Goal: Task Accomplishment & Management: Manage account settings

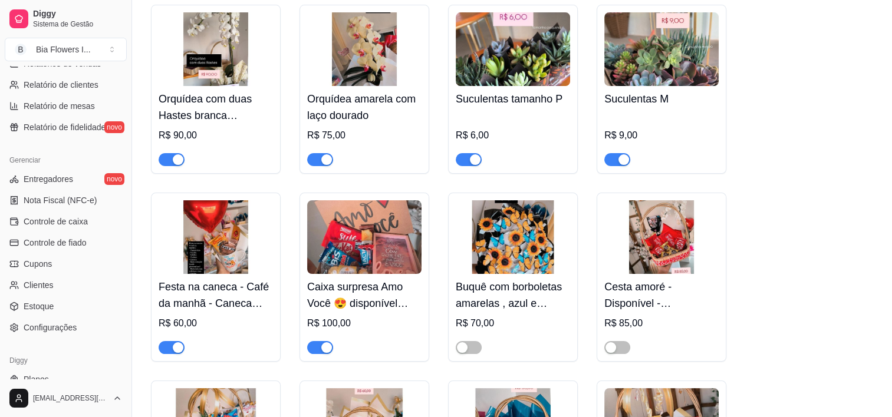
scroll to position [424, 0]
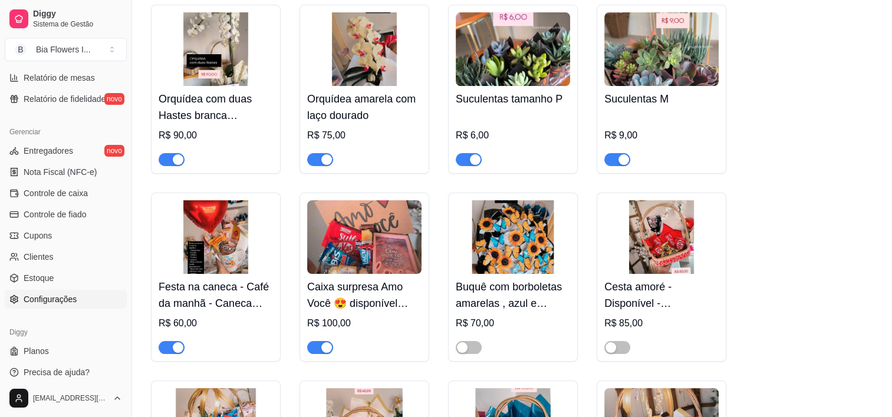
click at [78, 296] on link "Configurações" at bounding box center [66, 299] width 122 height 19
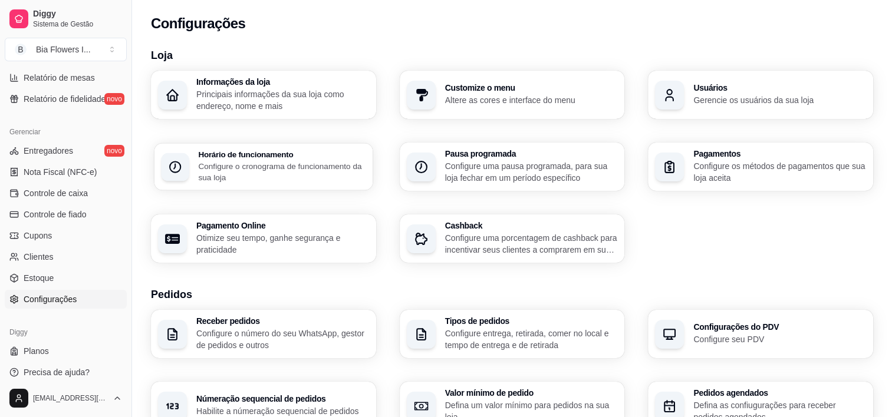
click at [279, 150] on h3 "Horário de funcionamento" at bounding box center [281, 154] width 167 height 8
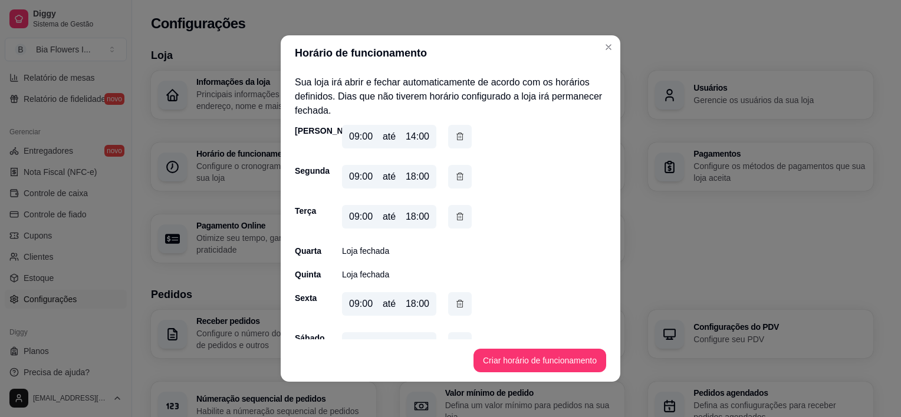
scroll to position [26, 0]
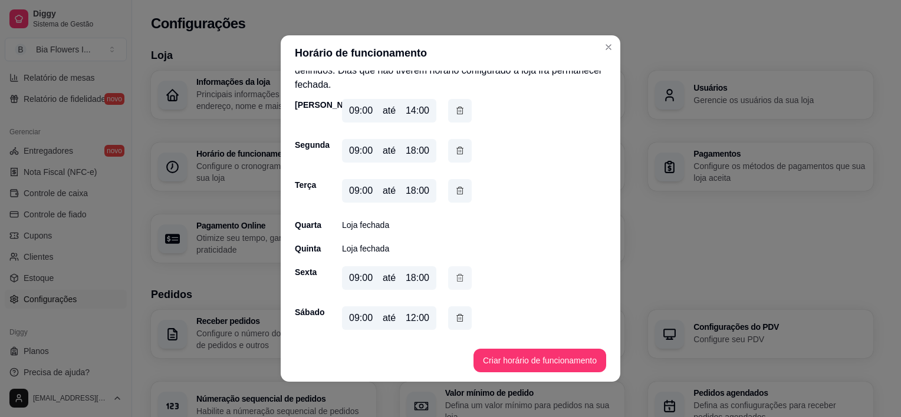
click at [455, 280] on icon "button" at bounding box center [459, 278] width 9 height 13
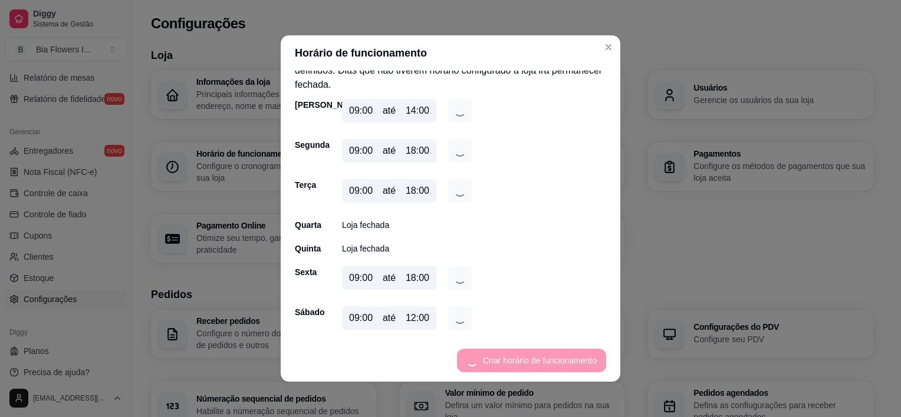
click at [424, 319] on div "12:00" at bounding box center [417, 318] width 24 height 14
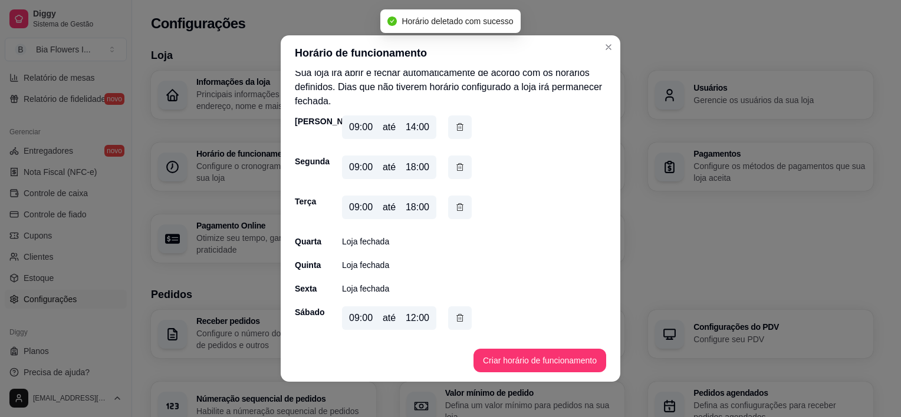
scroll to position [9, 0]
click at [516, 356] on button "Criar horário de funcionamento" at bounding box center [539, 360] width 128 height 23
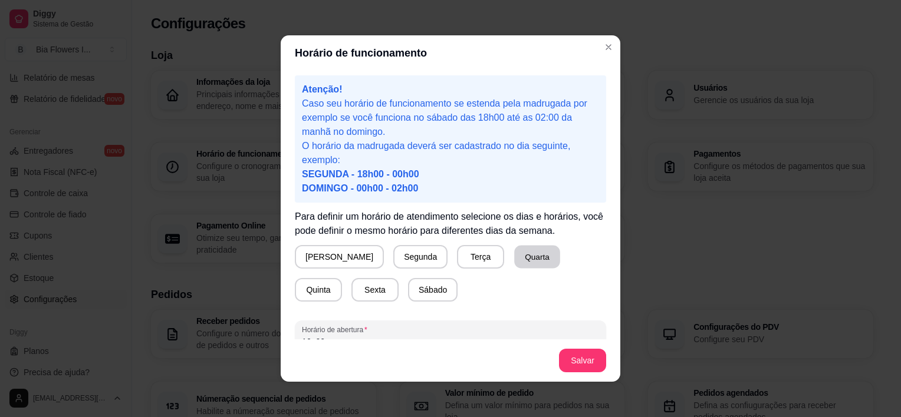
click at [514, 259] on button "Quarta" at bounding box center [537, 257] width 46 height 23
click at [341, 279] on button "Quinta" at bounding box center [318, 290] width 46 height 23
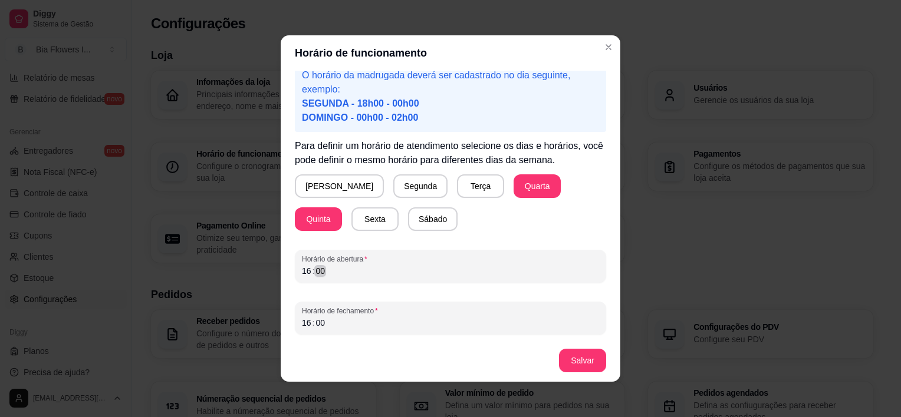
click at [328, 273] on div "16 : 00" at bounding box center [450, 271] width 297 height 14
click at [304, 325] on div "16" at bounding box center [307, 323] width 12 height 12
click at [568, 369] on button "Salvar" at bounding box center [582, 360] width 46 height 23
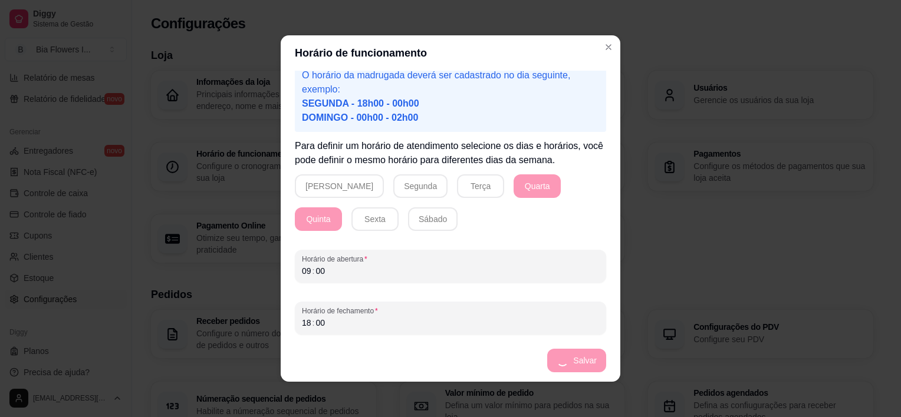
scroll to position [26, 0]
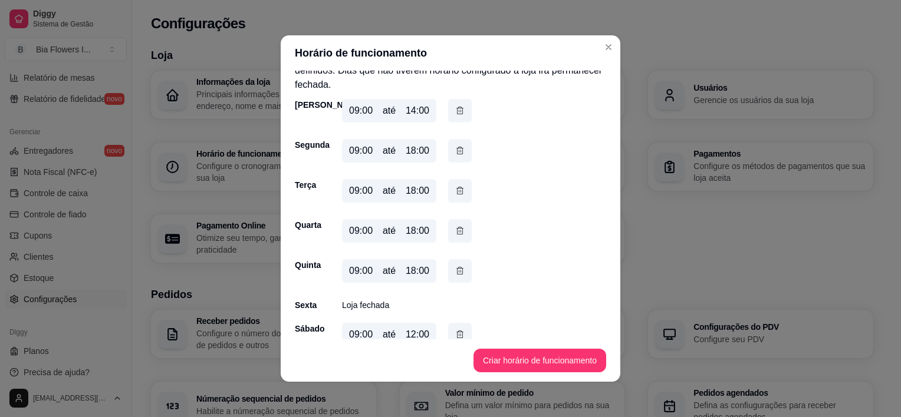
click at [410, 334] on div "12:00" at bounding box center [417, 335] width 24 height 14
click at [456, 334] on icon "button" at bounding box center [459, 334] width 9 height 12
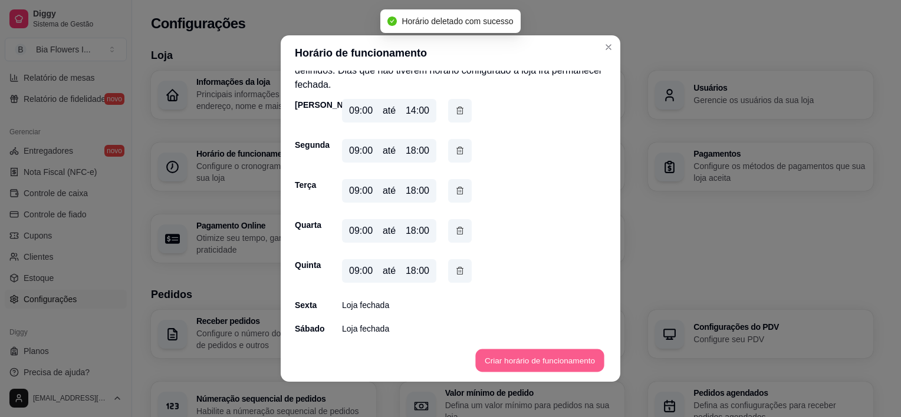
click at [519, 349] on button "Criar horário de funcionamento" at bounding box center [539, 360] width 128 height 23
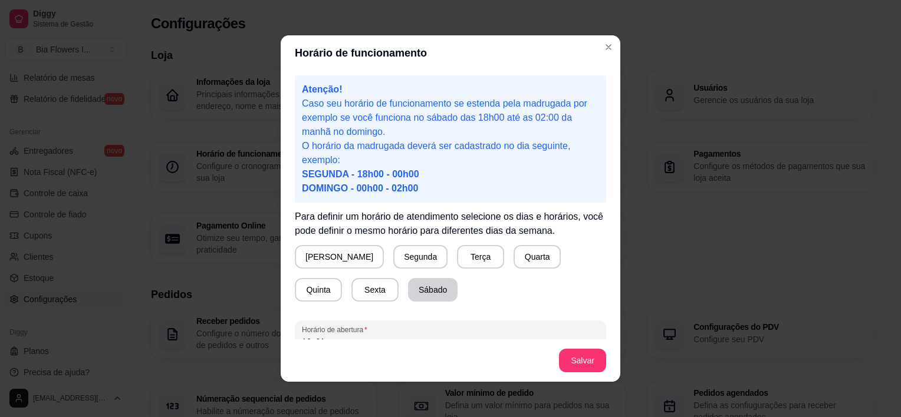
click at [408, 285] on button "Sábado" at bounding box center [433, 290] width 50 height 24
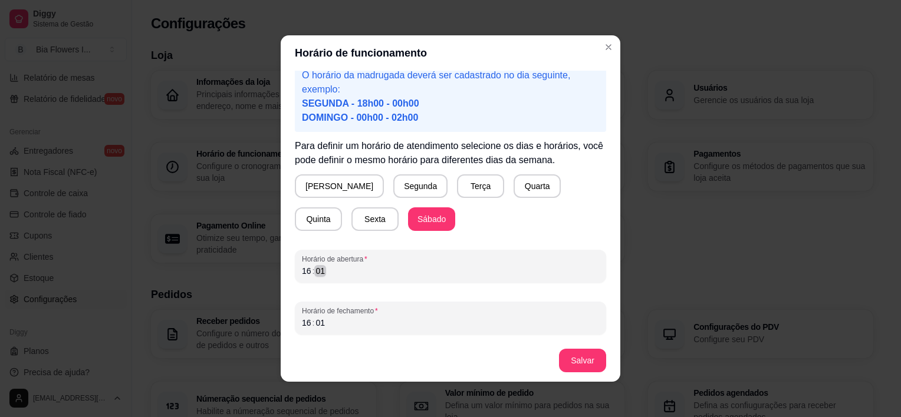
click at [325, 271] on div "16 : 01" at bounding box center [450, 271] width 297 height 14
click at [311, 325] on div ":" at bounding box center [313, 323] width 5 height 12
click at [571, 355] on button "Salvar" at bounding box center [582, 360] width 46 height 23
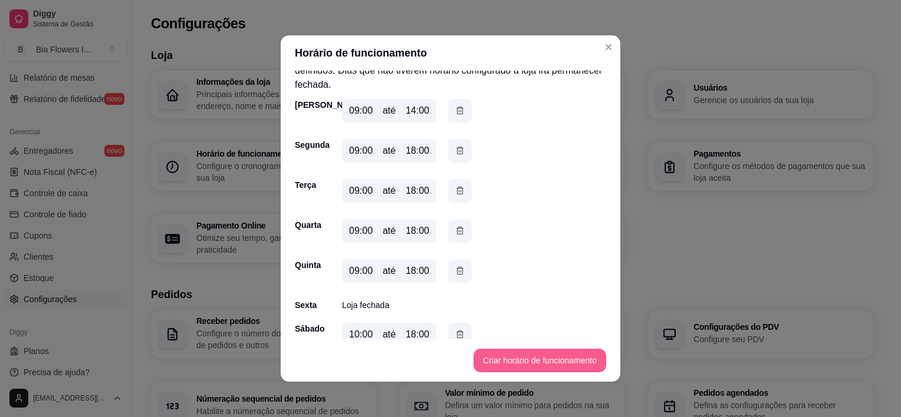
click at [490, 352] on button "Criar horário de funcionamento" at bounding box center [539, 361] width 133 height 24
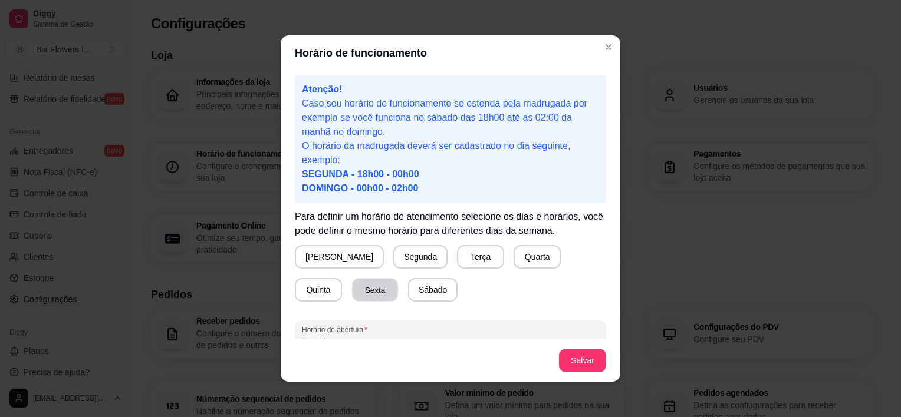
click at [352, 288] on button "Sexta" at bounding box center [375, 290] width 46 height 23
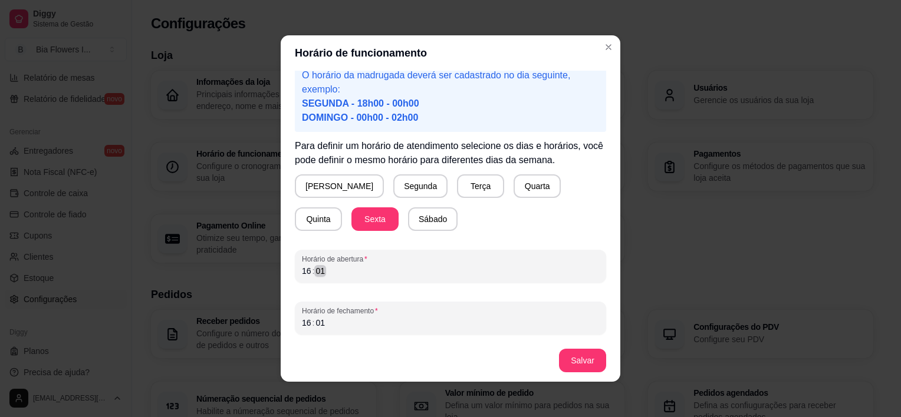
click at [330, 265] on div "16 : 01" at bounding box center [450, 271] width 297 height 14
click at [322, 327] on div "16 : 01" at bounding box center [450, 323] width 297 height 14
click at [564, 354] on button "Salvar" at bounding box center [582, 360] width 46 height 23
